Goal: Transaction & Acquisition: Register for event/course

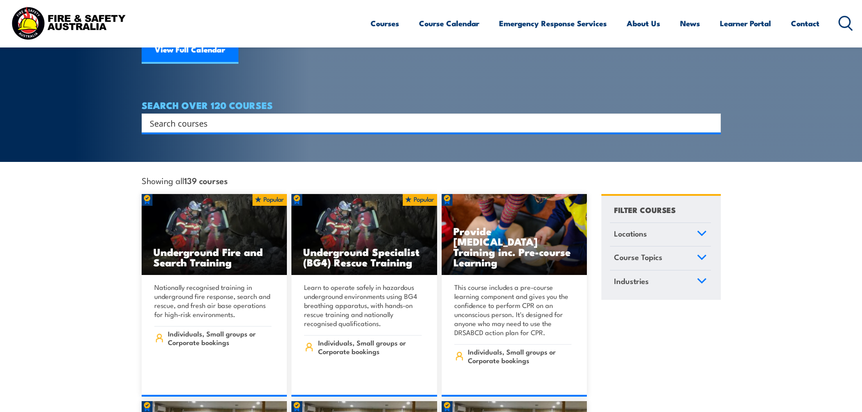
scroll to position [136, 0]
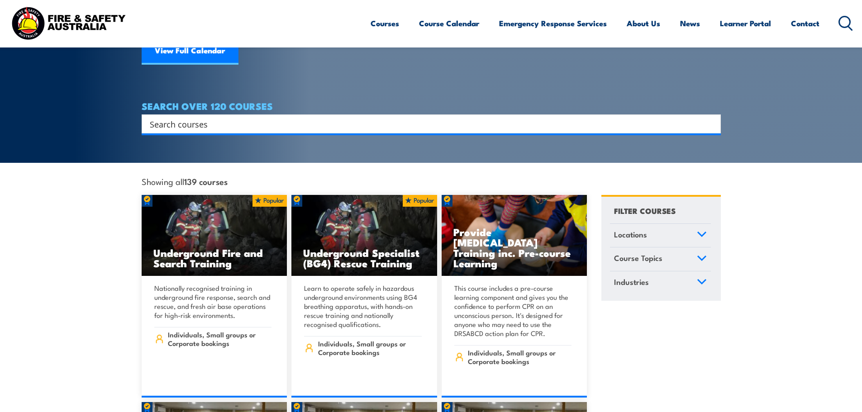
click at [352, 117] on input "Search input" at bounding box center [425, 124] width 551 height 14
type input "lvr"
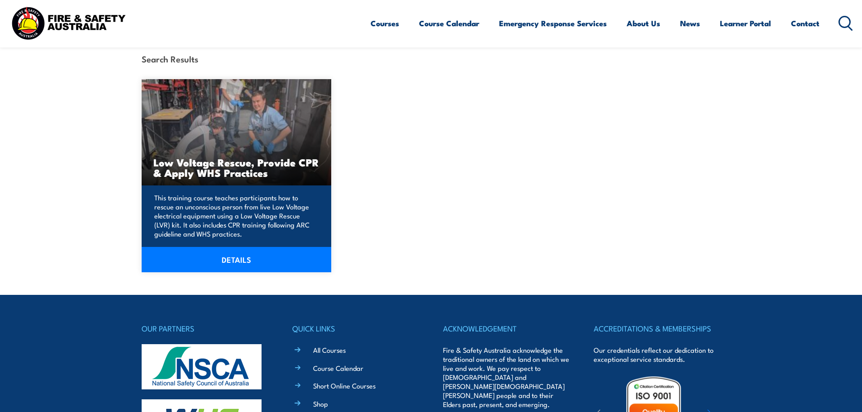
scroll to position [226, 0]
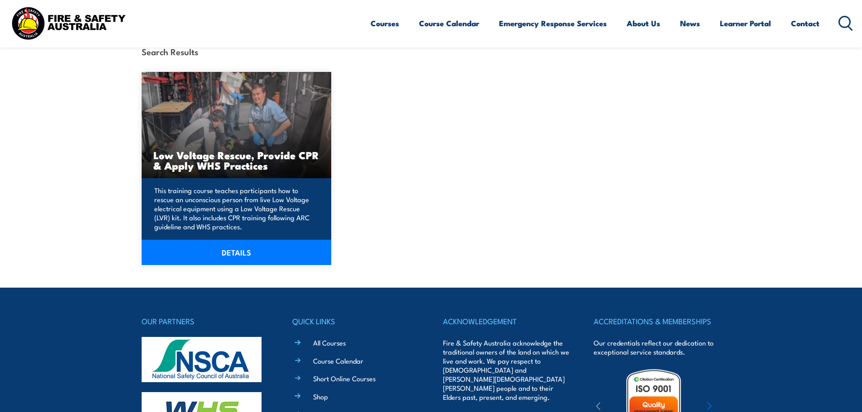
drag, startPoint x: 236, startPoint y: 253, endPoint x: 230, endPoint y: 245, distance: 9.8
click at [236, 253] on link "DETAILS" at bounding box center [237, 252] width 190 height 25
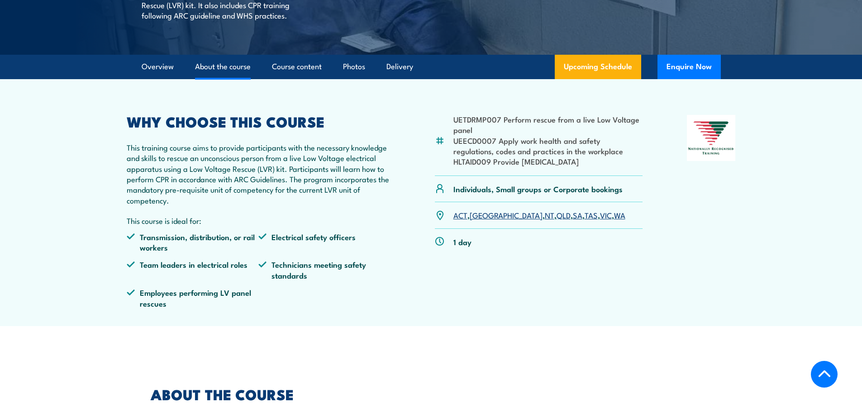
scroll to position [226, 0]
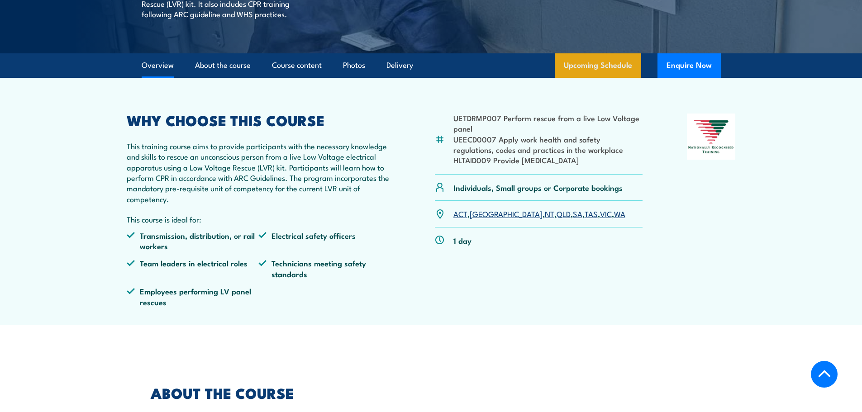
click at [581, 78] on link "Upcoming Schedule" at bounding box center [598, 65] width 86 height 24
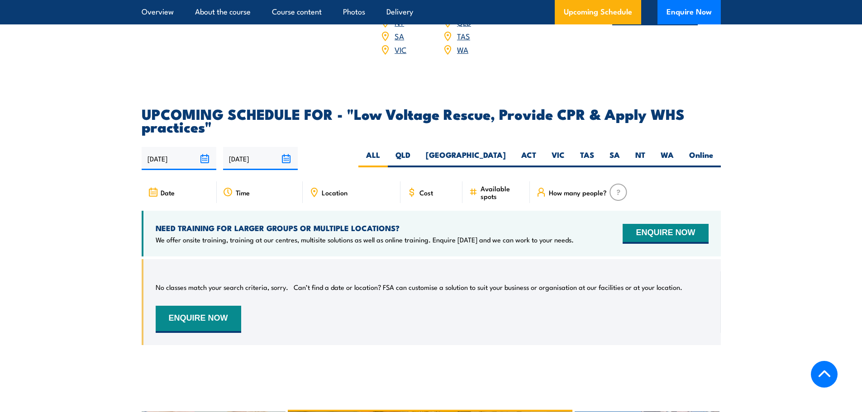
scroll to position [1479, 0]
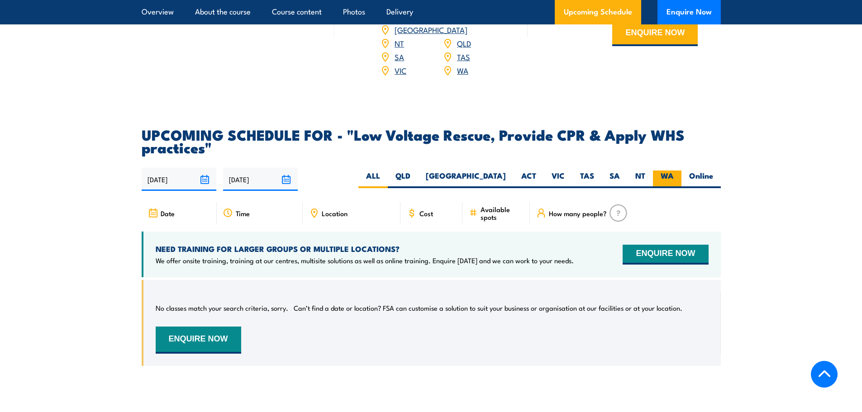
click at [663, 188] on label "WA" at bounding box center [667, 180] width 29 height 18
click at [674, 177] on input "WA" at bounding box center [677, 174] width 6 height 6
radio input "true"
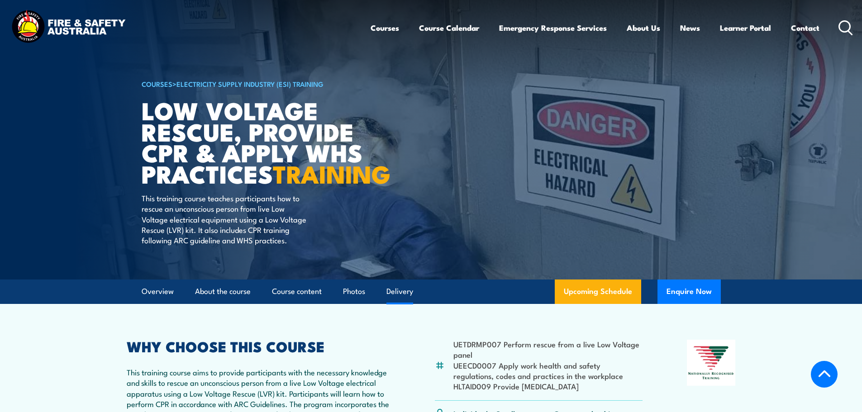
select select "7"
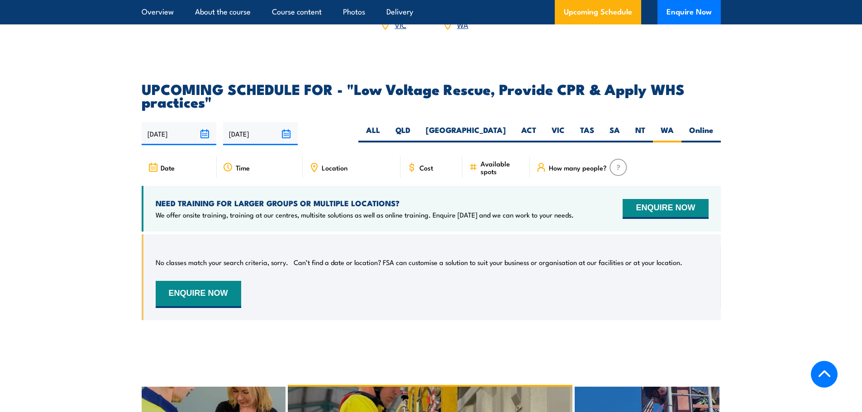
scroll to position [1525, 0]
click at [183, 173] on div "Date" at bounding box center [179, 168] width 75 height 22
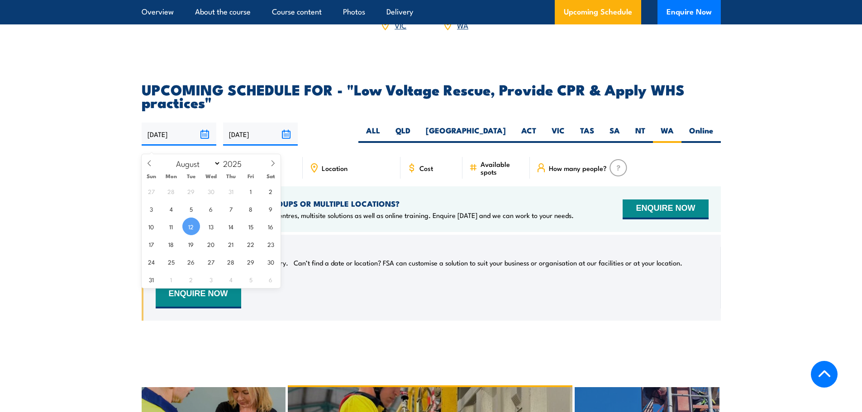
click at [202, 143] on input "12/08/2025" at bounding box center [179, 134] width 75 height 23
drag, startPoint x: 188, startPoint y: 262, endPoint x: 198, endPoint y: 263, distance: 10.4
click at [188, 262] on span "26" at bounding box center [191, 262] width 18 height 18
type input "[DATE]"
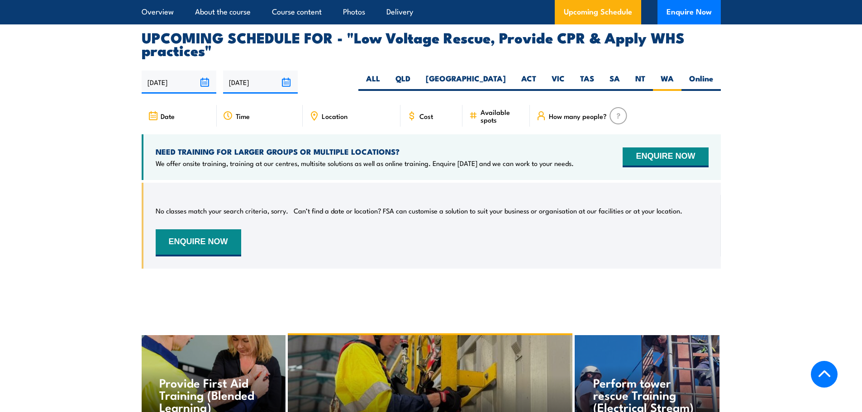
scroll to position [1525, 0]
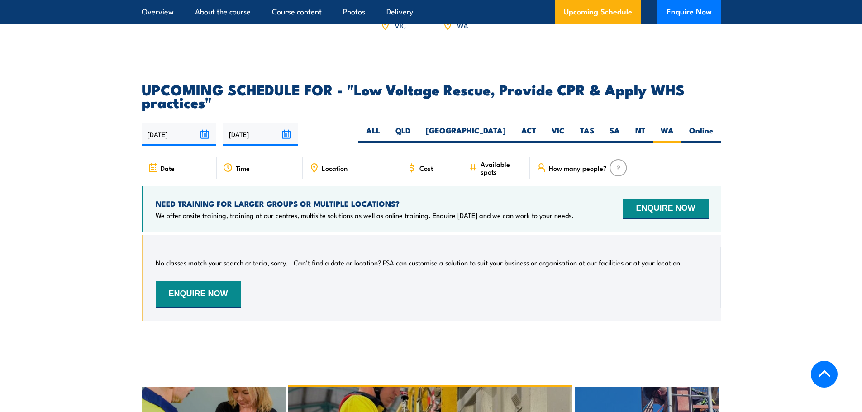
click at [201, 163] on article "UPCOMING SCHEDULE FOR - "Low Voltage Rescue, Provide CPR & Apply WHS practices"…" at bounding box center [431, 209] width 579 height 252
click at [273, 137] on input "[DATE]" at bounding box center [260, 134] width 75 height 23
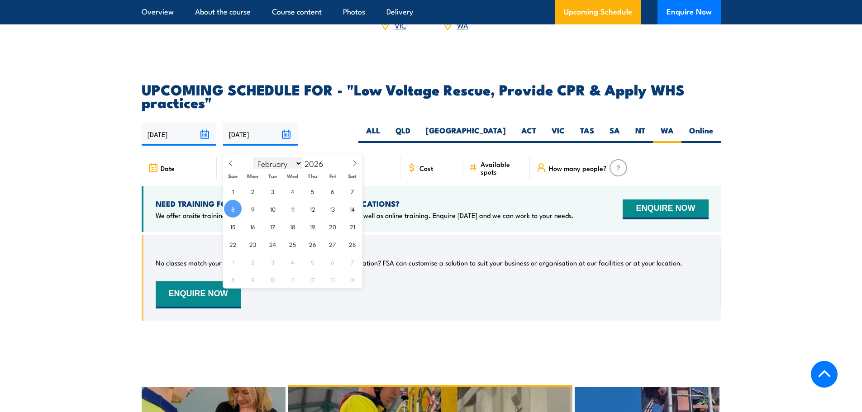
click at [286, 165] on select "January February March April May June July August September October November De…" at bounding box center [277, 163] width 49 height 12
select select "8"
click at [253, 157] on select "January February March April May June July August September October November De…" at bounding box center [277, 163] width 49 height 12
click at [319, 161] on input "2026" at bounding box center [317, 163] width 30 height 11
click at [326, 160] on span at bounding box center [329, 160] width 6 height 5
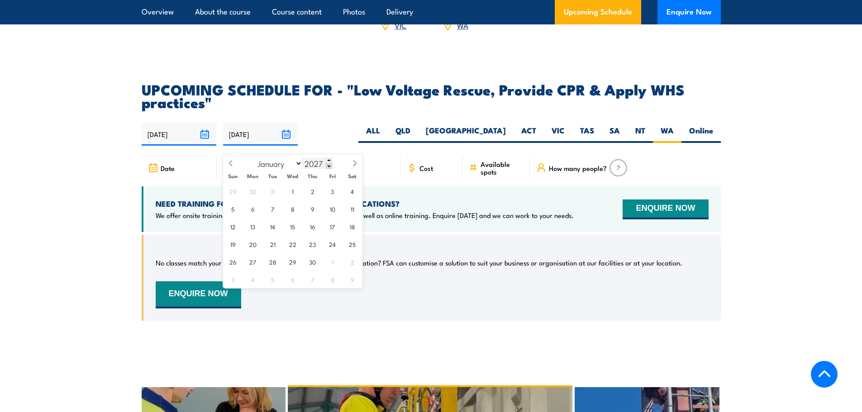
click at [323, 167] on input "2027" at bounding box center [317, 163] width 30 height 11
click at [328, 165] on span at bounding box center [329, 165] width 6 height 5
type input "2025"
click at [352, 196] on span "6" at bounding box center [353, 191] width 18 height 18
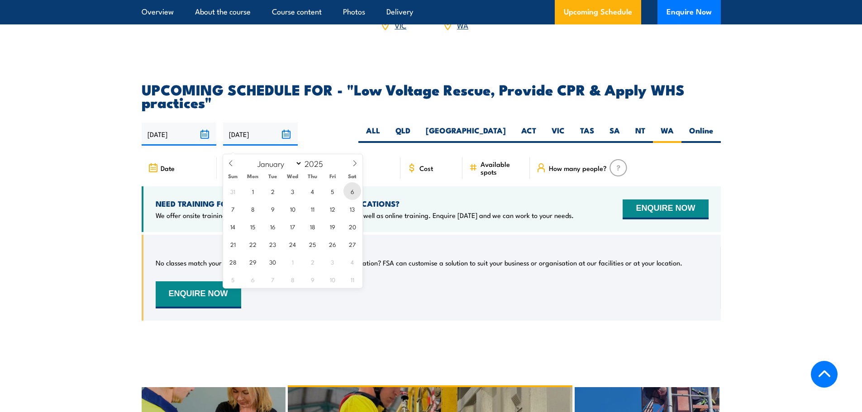
type input "06/09/2025"
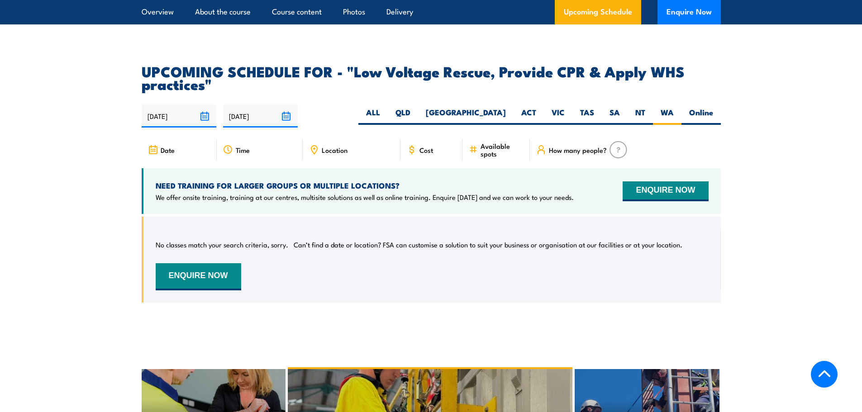
scroll to position [1525, 0]
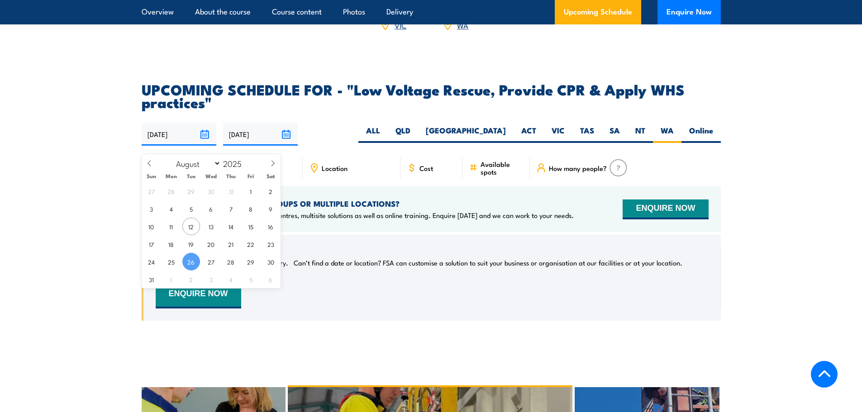
click at [204, 138] on input "26/08/2025" at bounding box center [179, 134] width 75 height 23
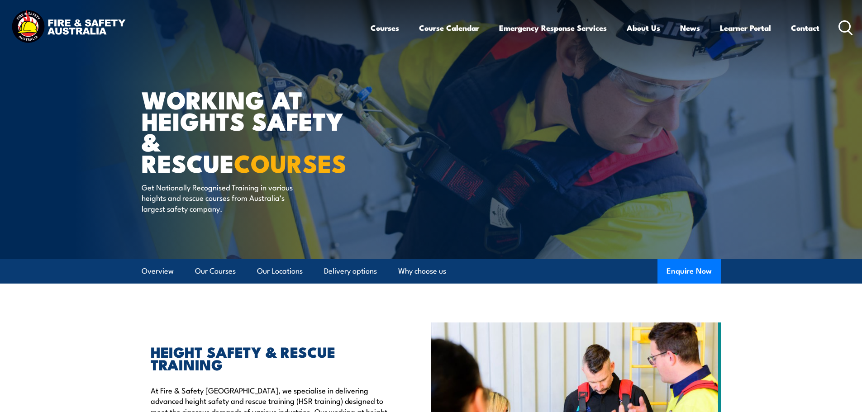
click at [849, 31] on icon at bounding box center [850, 32] width 4 height 4
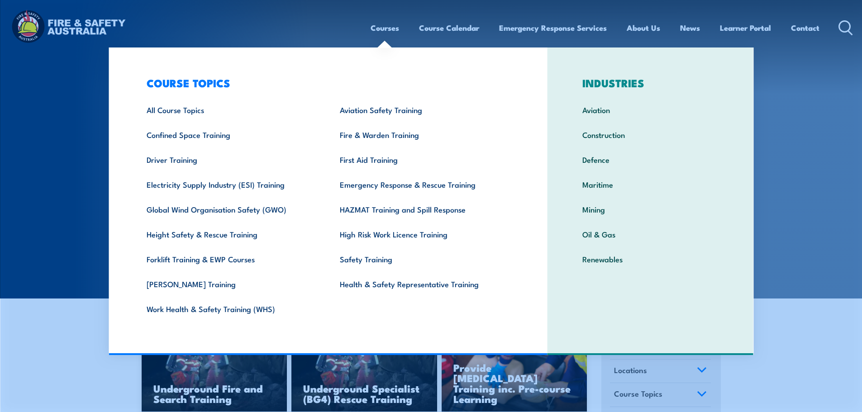
click at [388, 25] on link "Courses" at bounding box center [385, 28] width 29 height 24
click at [389, 24] on link "Courses" at bounding box center [385, 28] width 29 height 24
click at [375, 32] on link "Courses" at bounding box center [385, 28] width 29 height 24
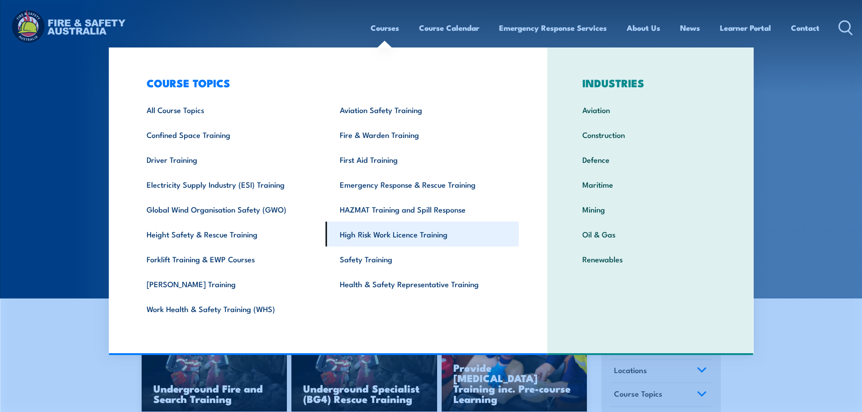
click at [424, 238] on link "High Risk Work Licence Training" at bounding box center [422, 234] width 193 height 25
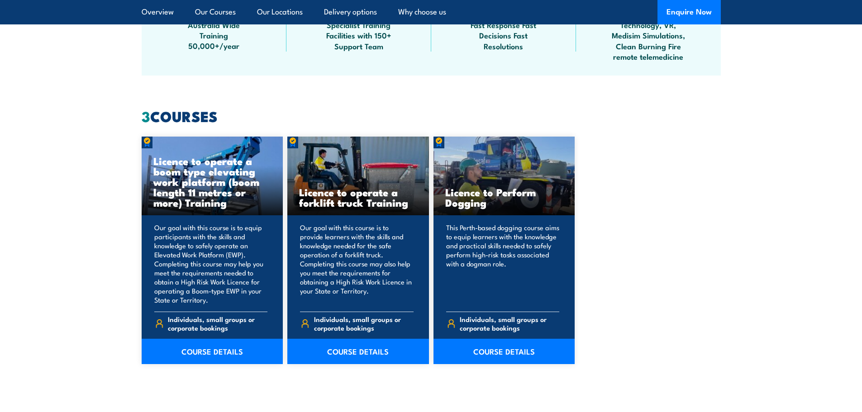
scroll to position [634, 0]
click at [263, 347] on link "COURSE DETAILS" at bounding box center [213, 351] width 142 height 25
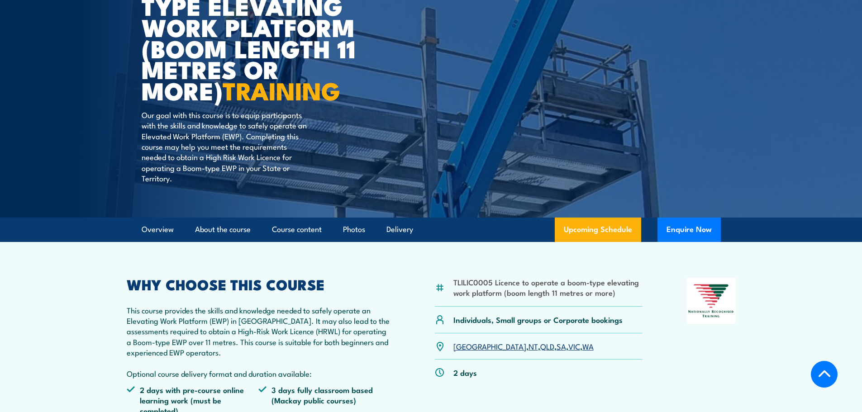
scroll to position [136, 0]
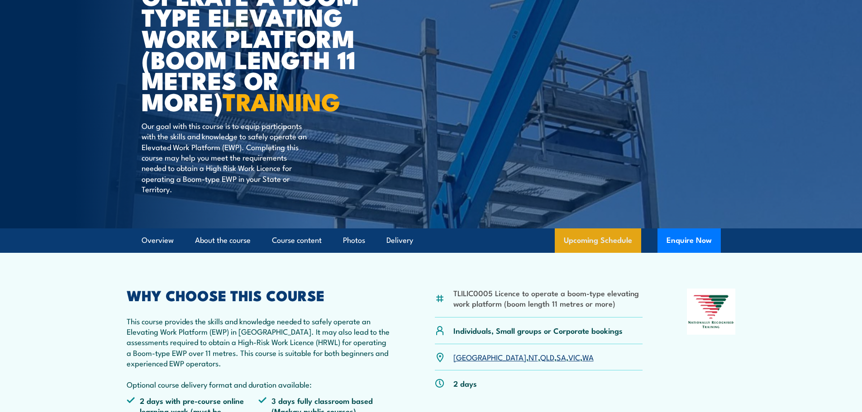
click at [597, 234] on link "Upcoming Schedule" at bounding box center [598, 241] width 86 height 24
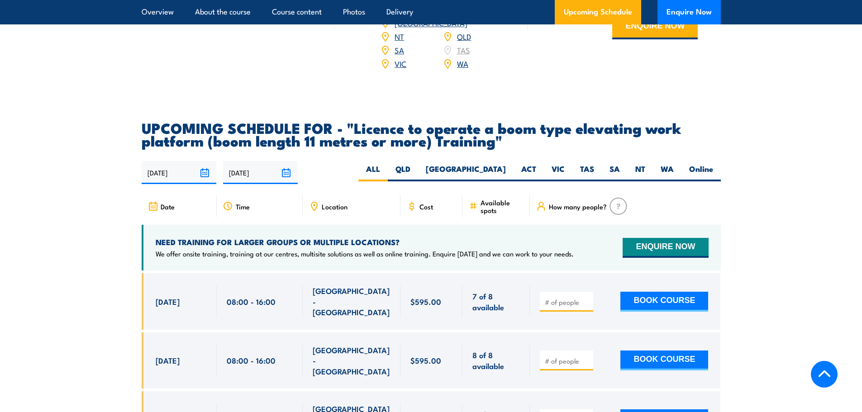
scroll to position [1596, 0]
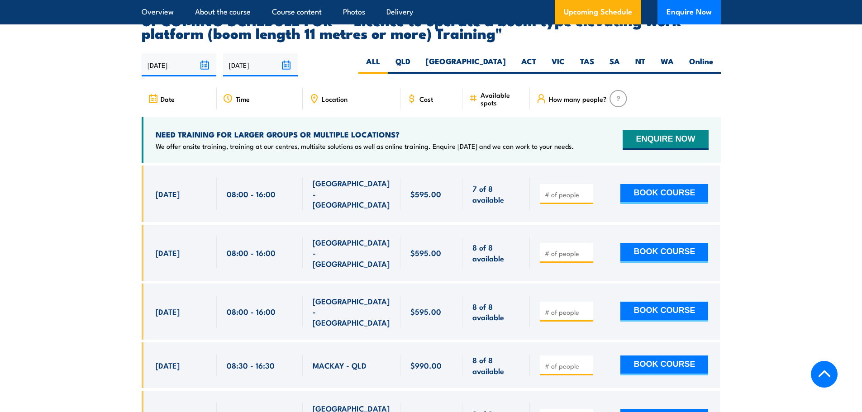
click at [567, 225] on div at bounding box center [625, 253] width 191 height 56
click at [563, 249] on input "number" at bounding box center [567, 253] width 45 height 9
type input "1"
click at [620, 243] on button "BOOK COURSE" at bounding box center [664, 253] width 88 height 20
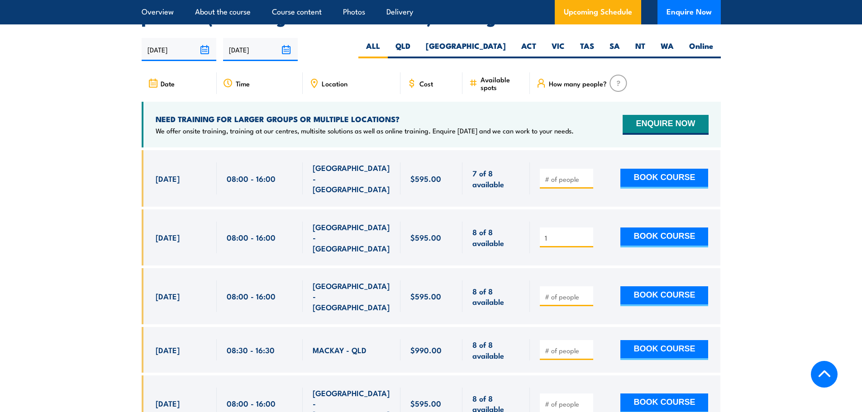
scroll to position [1596, 0]
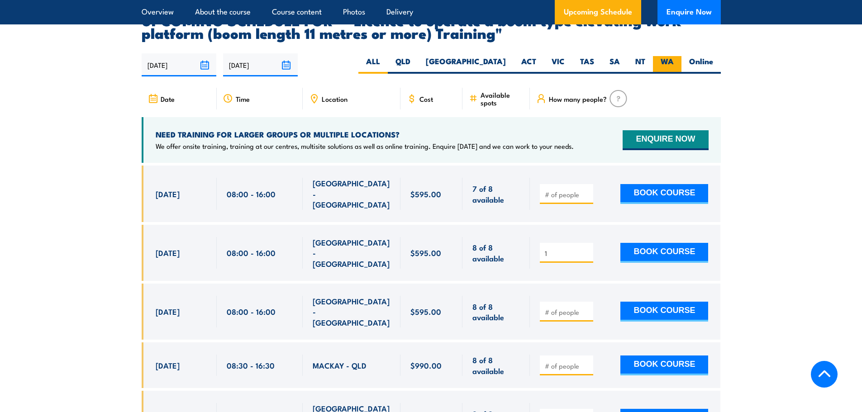
click at [665, 56] on label "WA" at bounding box center [667, 65] width 29 height 18
click at [674, 56] on input "WA" at bounding box center [677, 59] width 6 height 6
radio input "true"
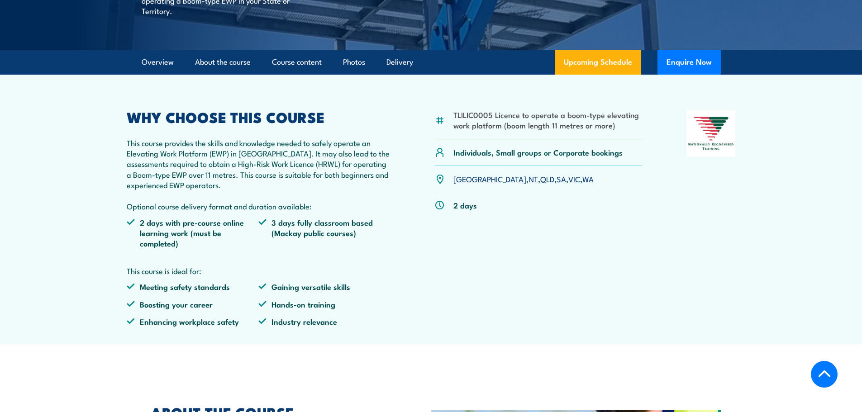
scroll to position [317, 0]
